Goal: Transaction & Acquisition: Subscribe to service/newsletter

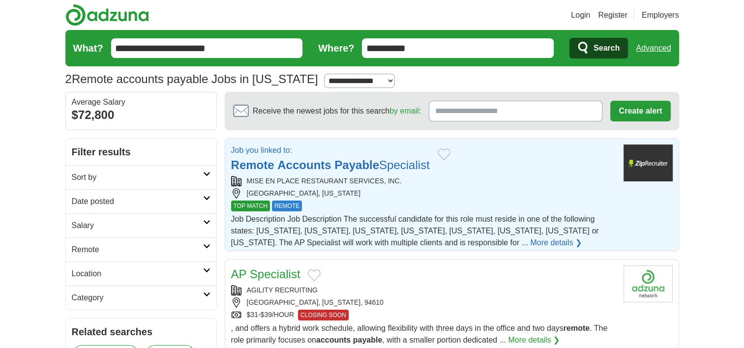
click at [530, 240] on link "More details ❯" at bounding box center [556, 243] width 52 height 12
click at [449, 152] on button "Add to favorite jobs" at bounding box center [444, 155] width 13 height 12
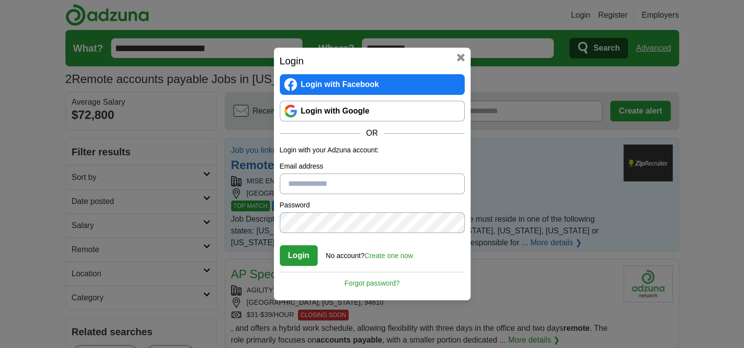
type input "**********"
click at [303, 255] on button "Login" at bounding box center [299, 256] width 38 height 21
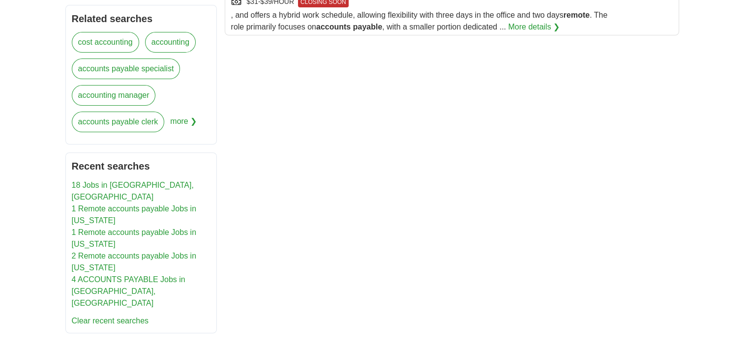
scroll to position [295, 0]
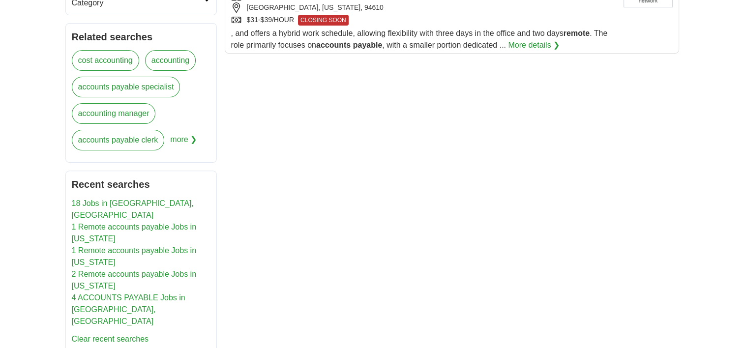
click at [132, 294] on link "4 ACCOUNTS PAYABLE Jobs in Lancaster, CA" at bounding box center [129, 310] width 114 height 32
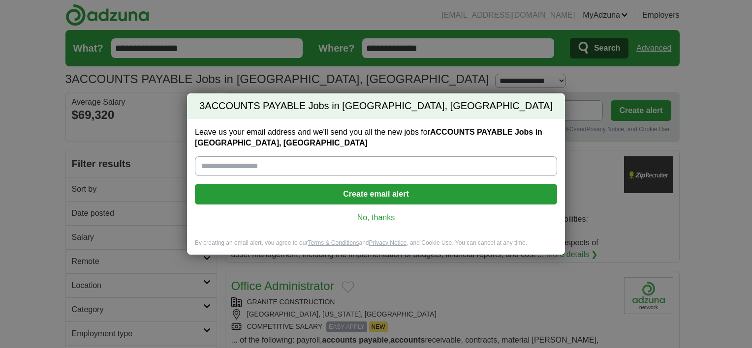
click at [230, 167] on input "Leave us your email address and we'll send you all the new jobs for ACCOUNTS PA…" at bounding box center [376, 166] width 362 height 20
type input "**********"
click at [357, 194] on button "Create email alert" at bounding box center [376, 194] width 362 height 21
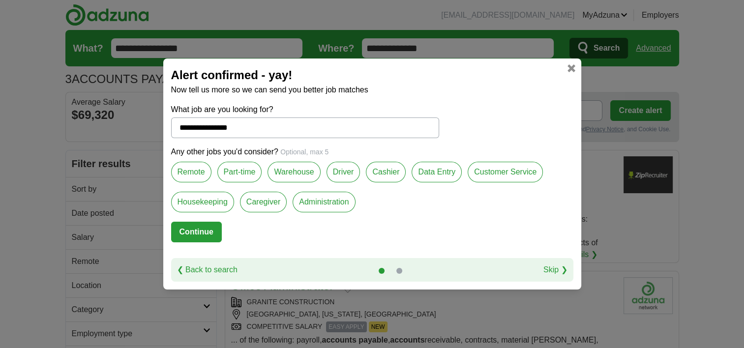
click at [193, 169] on label "Remote" at bounding box center [191, 172] width 40 height 21
click at [288, 169] on label "Warehouse" at bounding box center [294, 172] width 53 height 21
click at [427, 172] on label "Data Entry" at bounding box center [437, 172] width 50 height 21
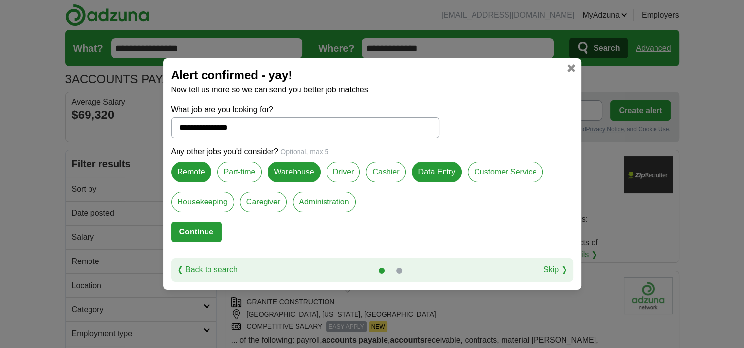
click at [338, 169] on label "Driver" at bounding box center [344, 172] width 34 height 21
click at [191, 227] on button "Continue" at bounding box center [196, 232] width 51 height 21
select select "*"
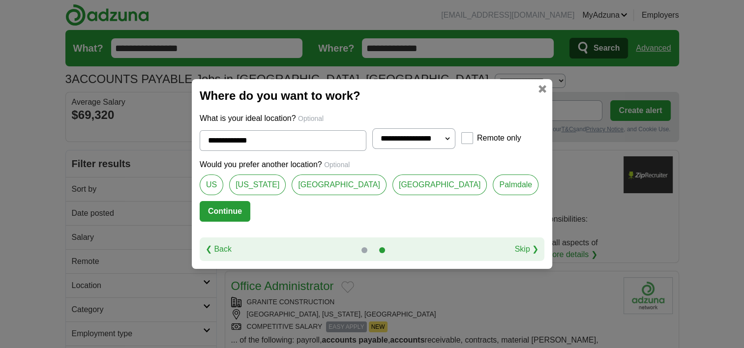
click at [250, 207] on button "Continue" at bounding box center [225, 211] width 51 height 21
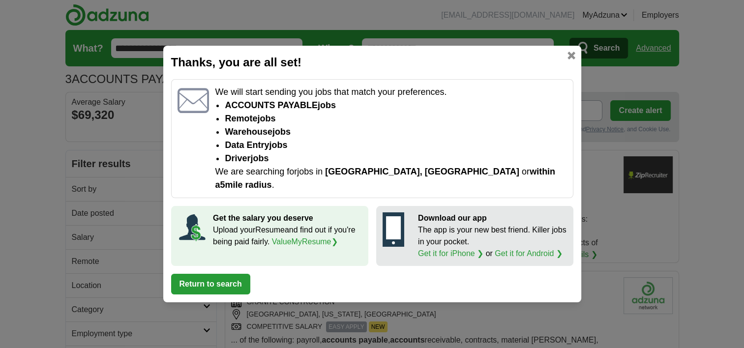
click at [210, 275] on button "Return to search" at bounding box center [210, 284] width 79 height 21
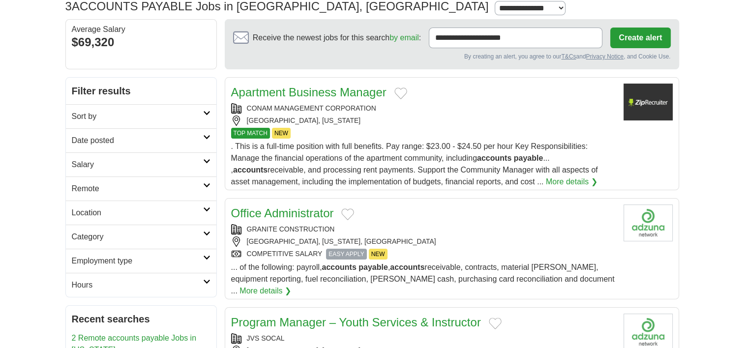
scroll to position [98, 0]
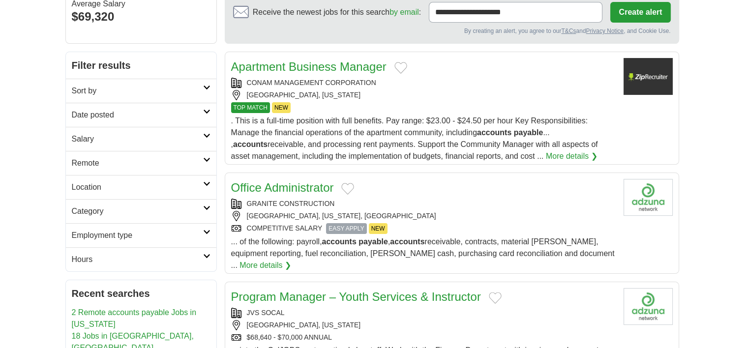
click at [350, 183] on button "Add to favorite jobs" at bounding box center [347, 189] width 13 height 12
click at [343, 224] on span "EASY APPLY" at bounding box center [346, 228] width 40 height 11
drag, startPoint x: 338, startPoint y: 200, endPoint x: 246, endPoint y: 199, distance: 91.5
click at [246, 199] on div "GRANITE CONSTRUCTION" at bounding box center [423, 204] width 385 height 10
